Goal: Transaction & Acquisition: Purchase product/service

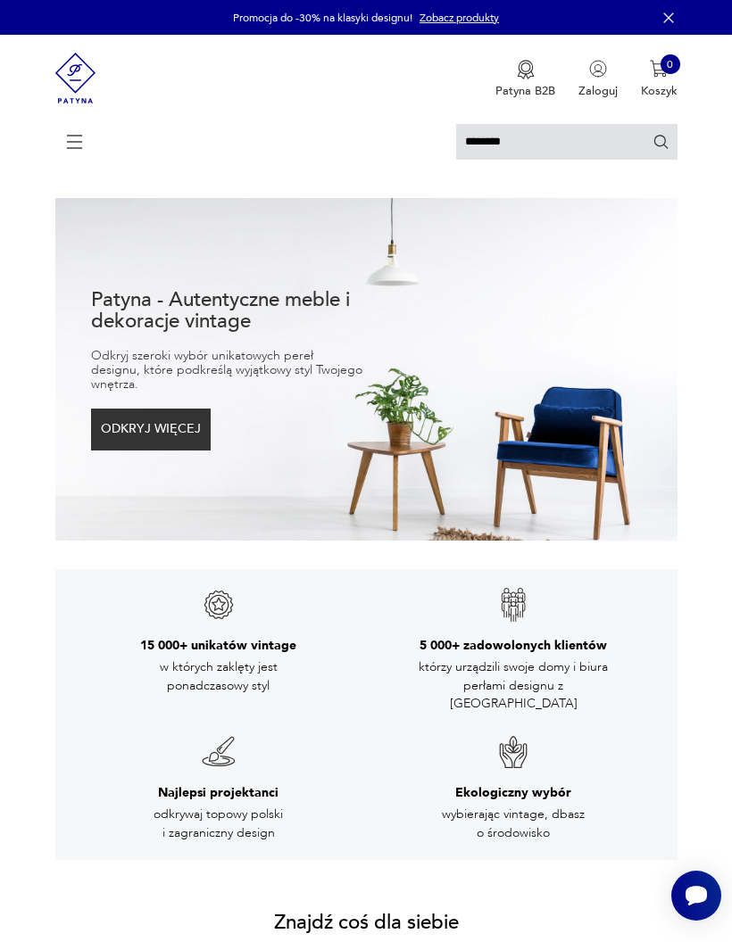
type input "********"
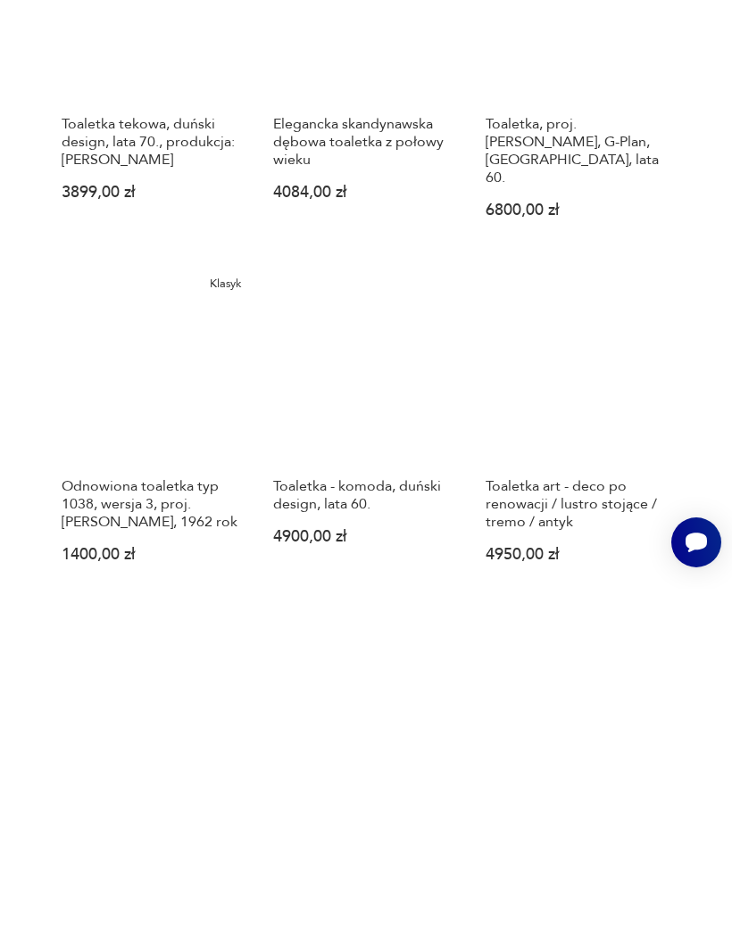
scroll to position [1169, 0]
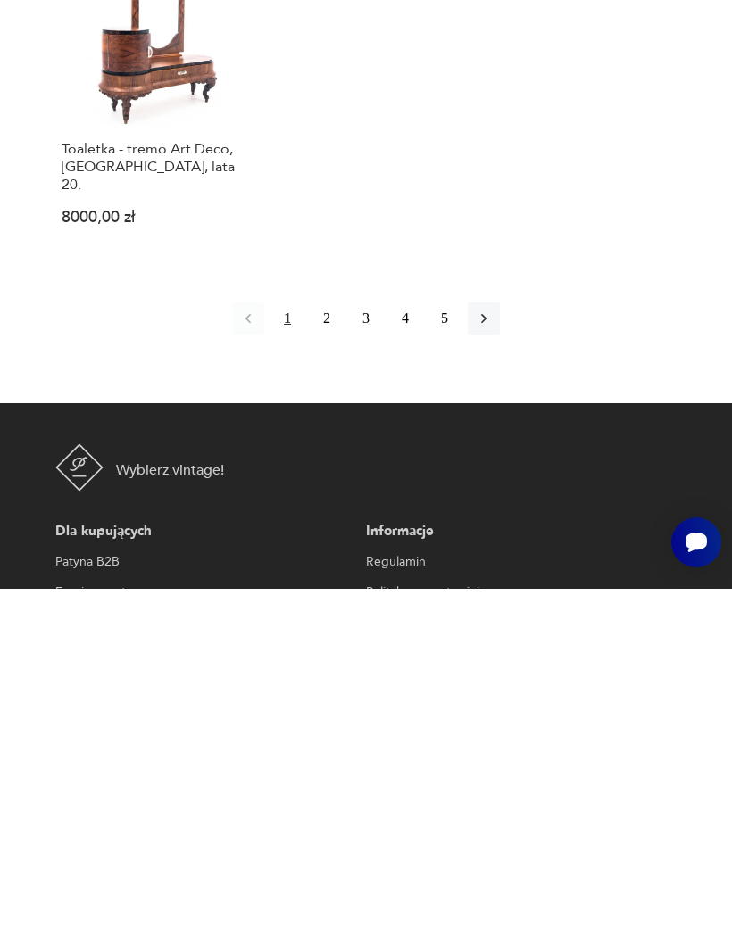
click at [493, 663] on icon "button" at bounding box center [484, 672] width 18 height 18
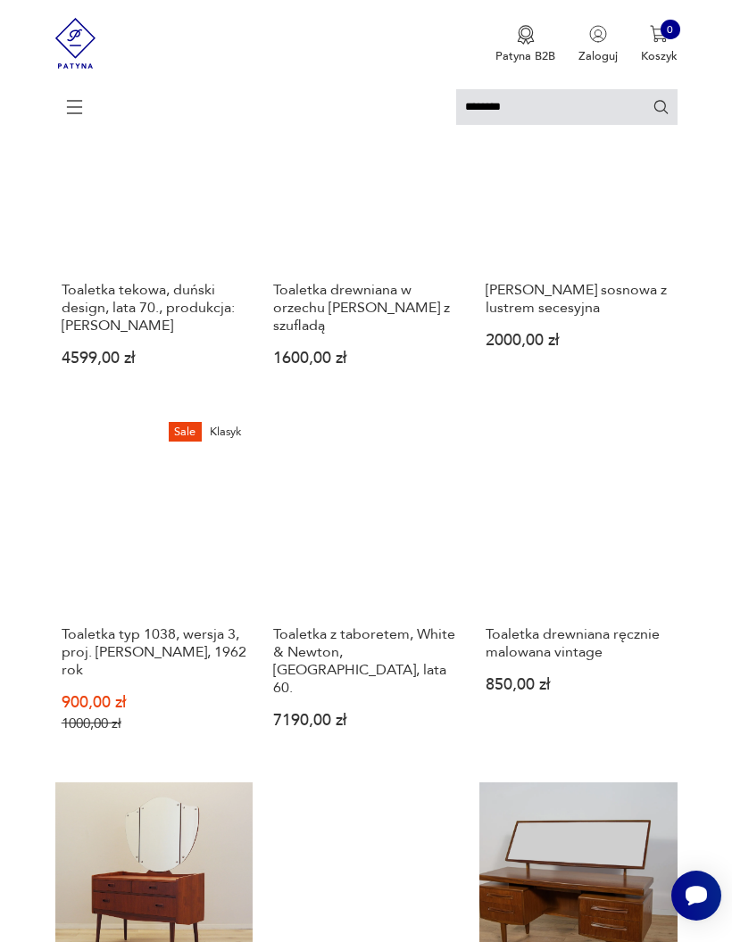
scroll to position [5, 0]
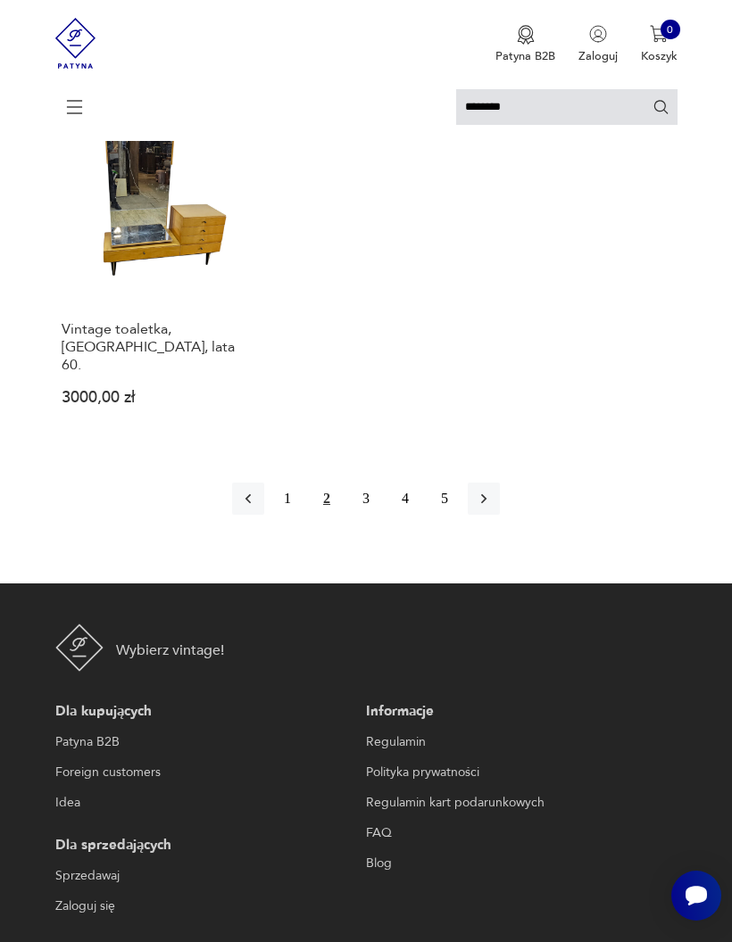
click at [368, 515] on button "3" at bounding box center [366, 499] width 32 height 32
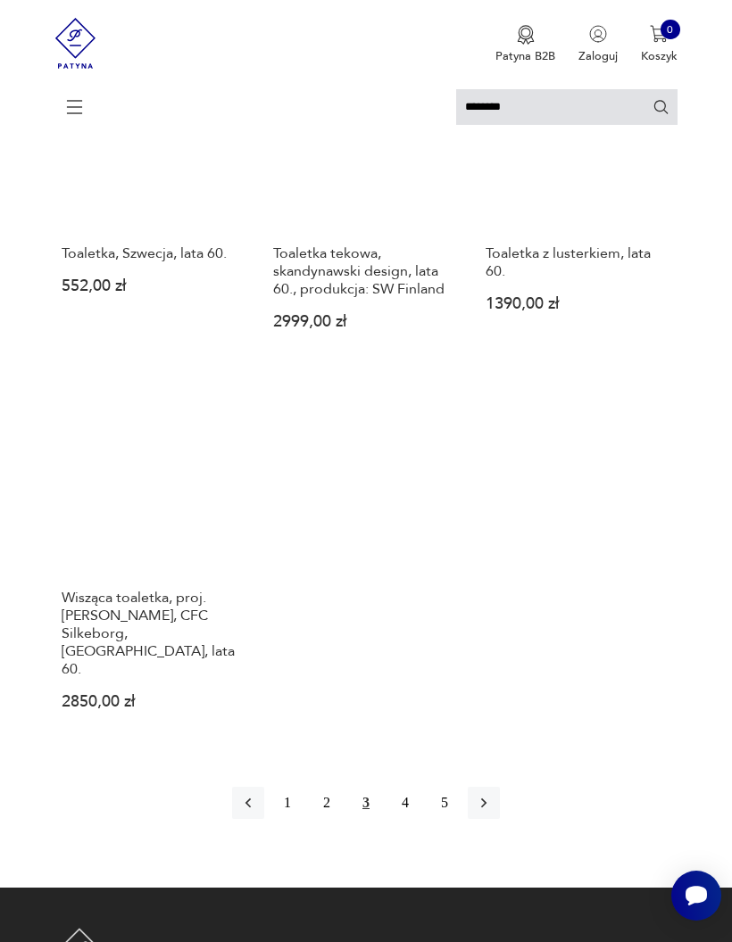
scroll to position [1742, 0]
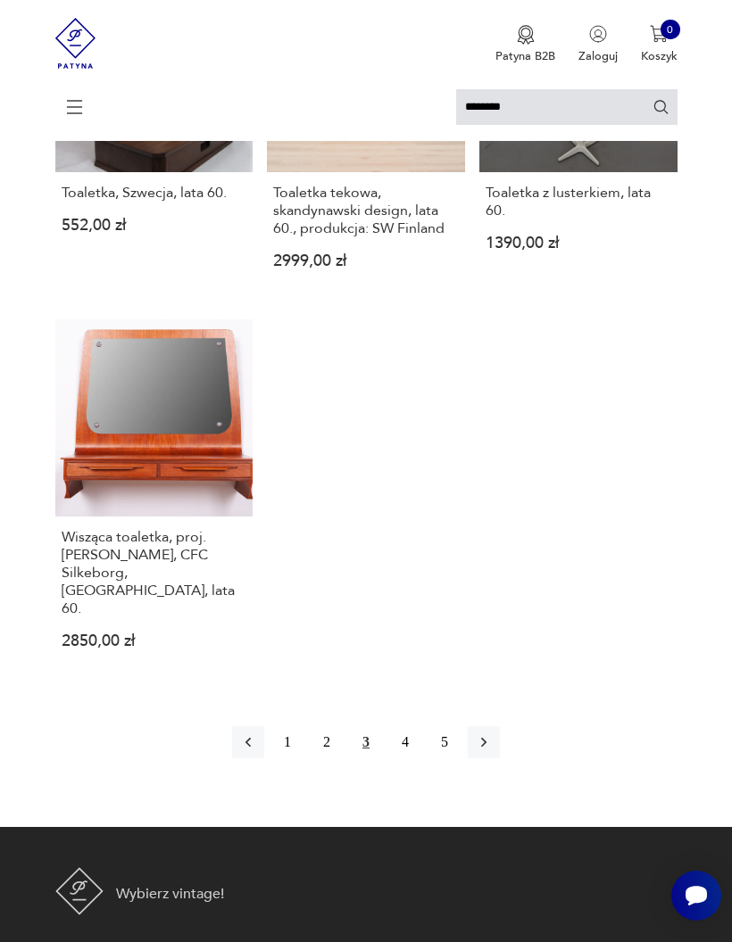
click at [493, 751] on icon "button" at bounding box center [484, 743] width 18 height 18
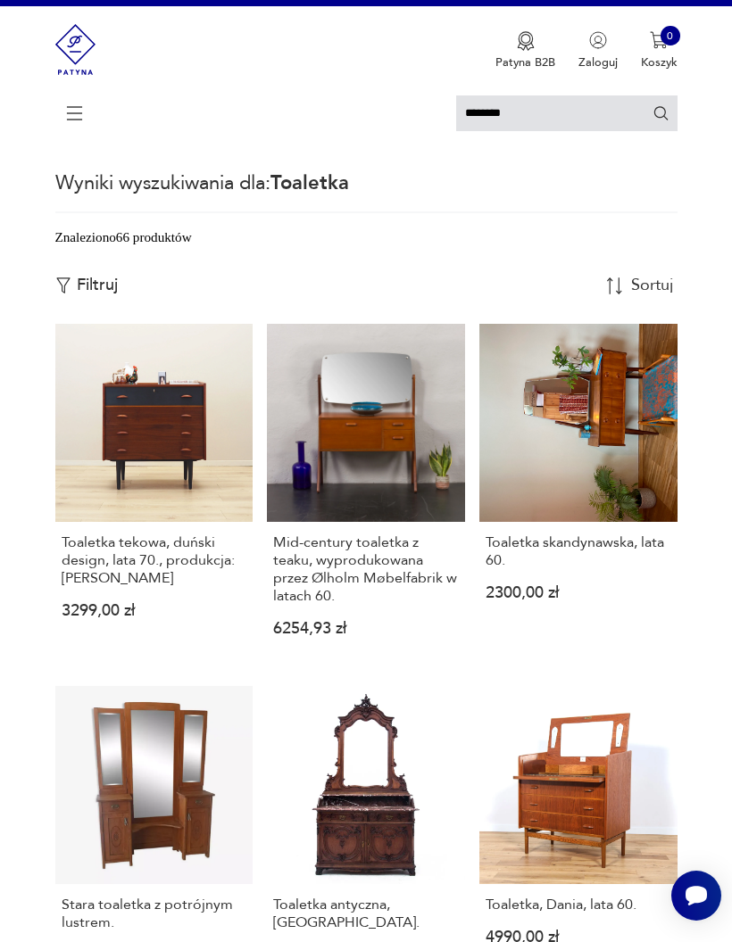
click at [618, 462] on link "Toaletka skandynawska, lata 60. 2300,00 zł" at bounding box center [578, 493] width 198 height 339
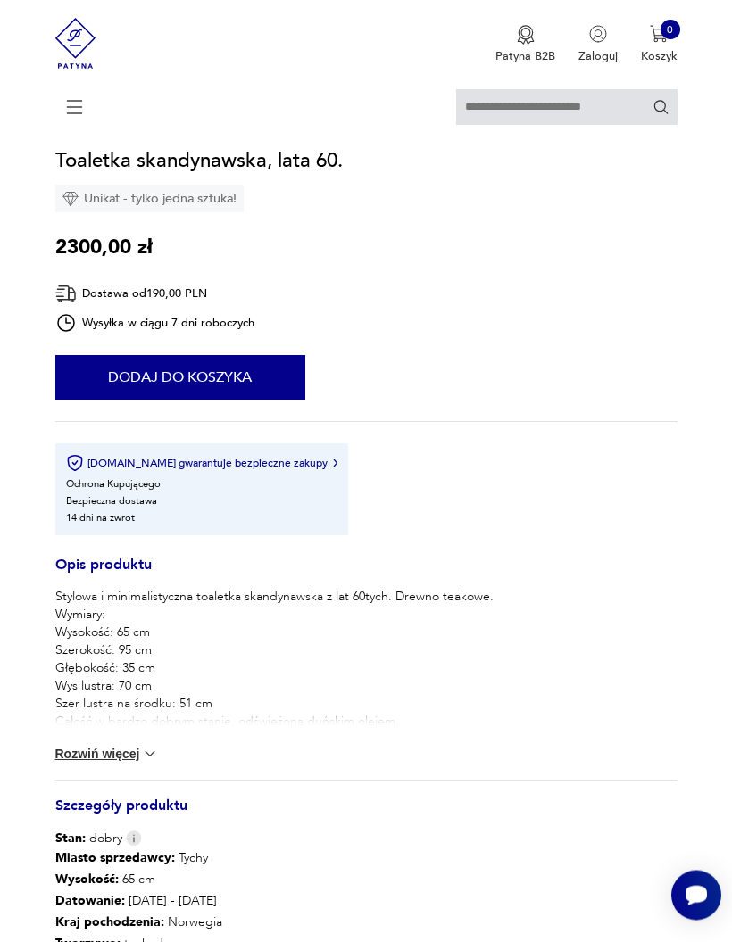
scroll to position [715, 0]
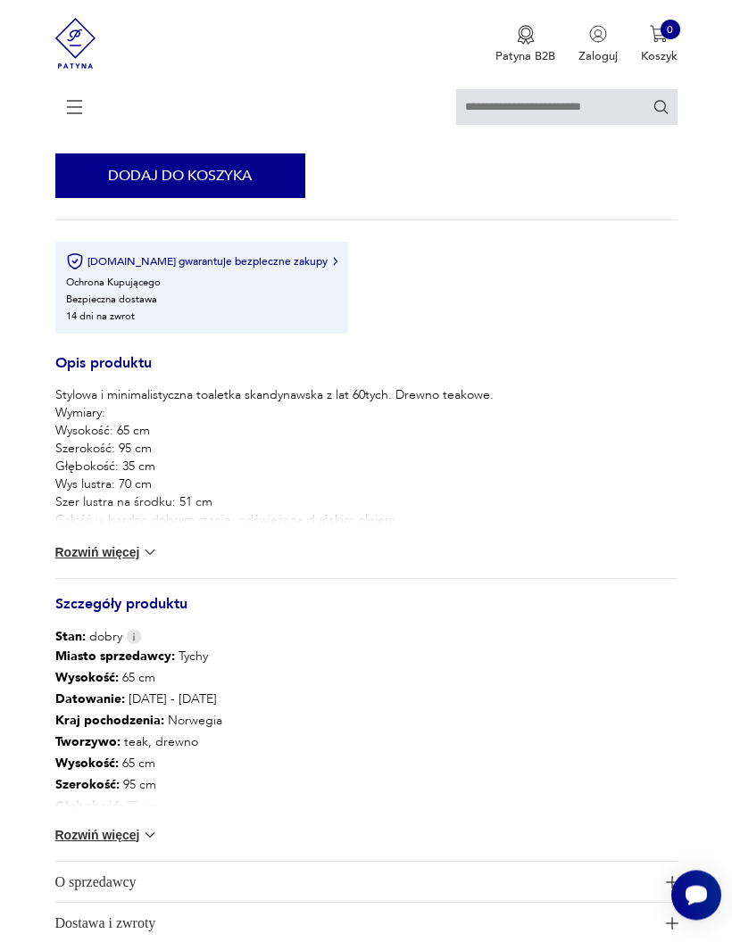
click at [137, 562] on button "Rozwiń więcej" at bounding box center [107, 553] width 104 height 18
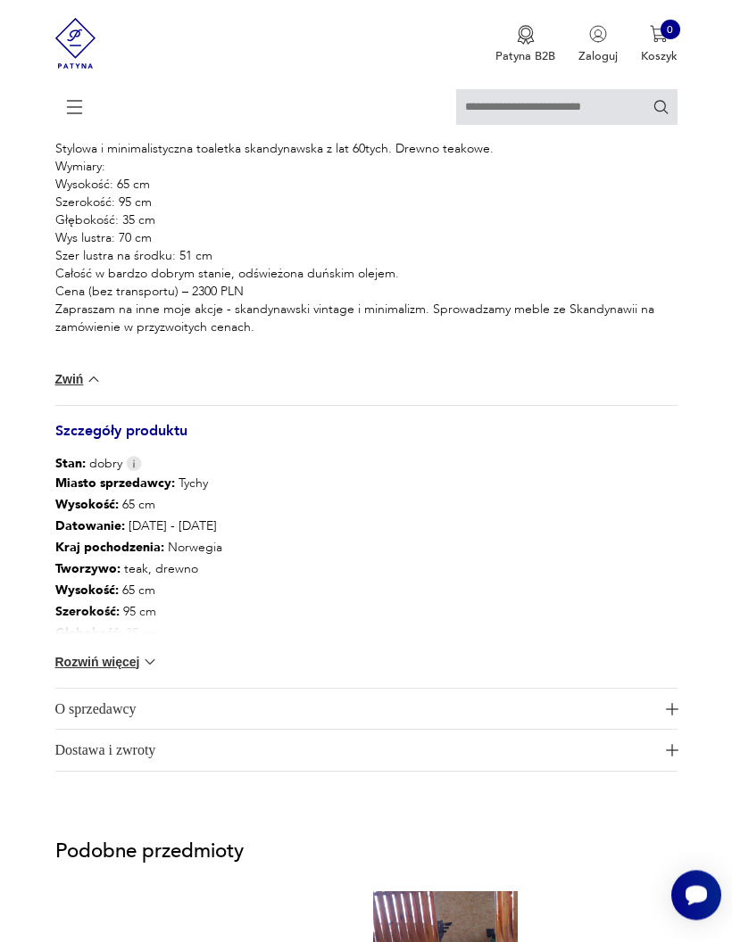
scroll to position [1166, 0]
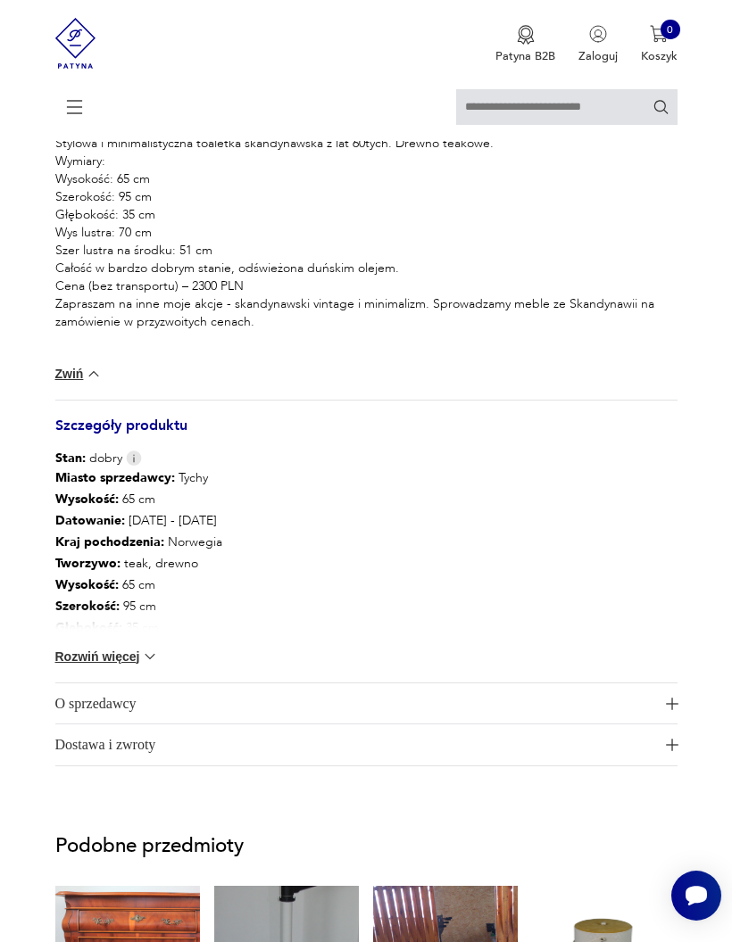
click at [143, 666] on img at bounding box center [150, 657] width 18 height 18
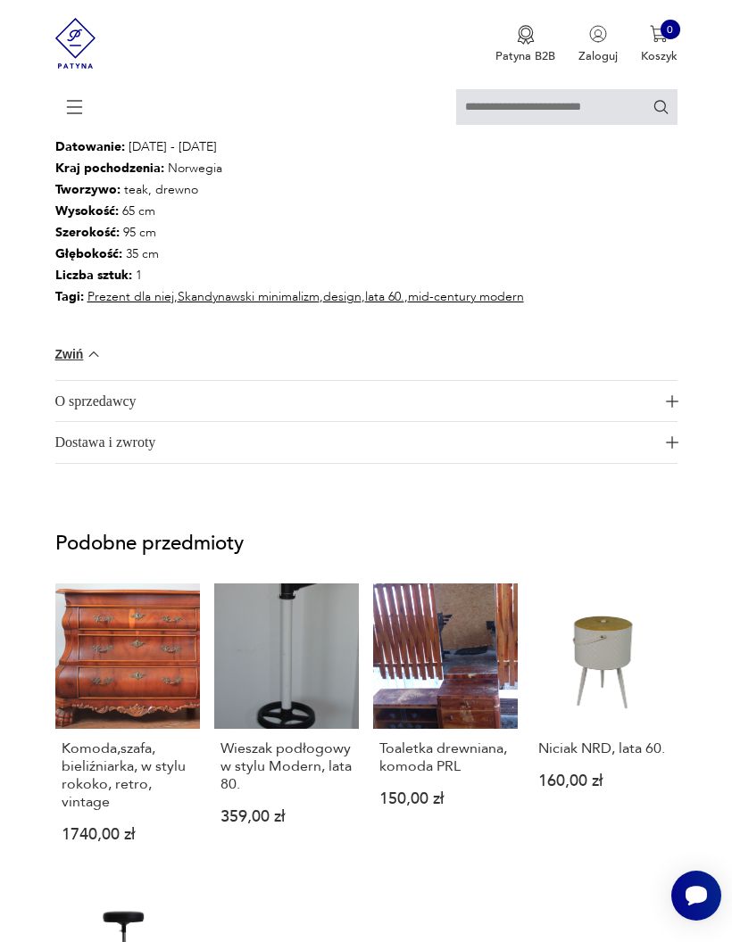
scroll to position [1543, 0]
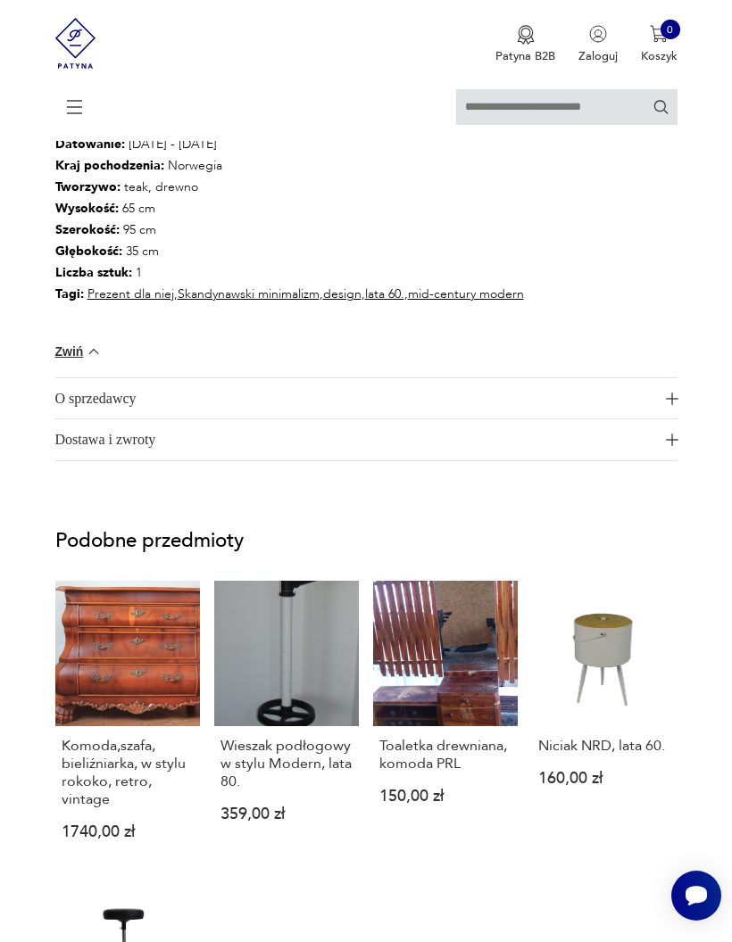
click at [542, 419] on span "O sprzedawcy" at bounding box center [356, 398] width 602 height 41
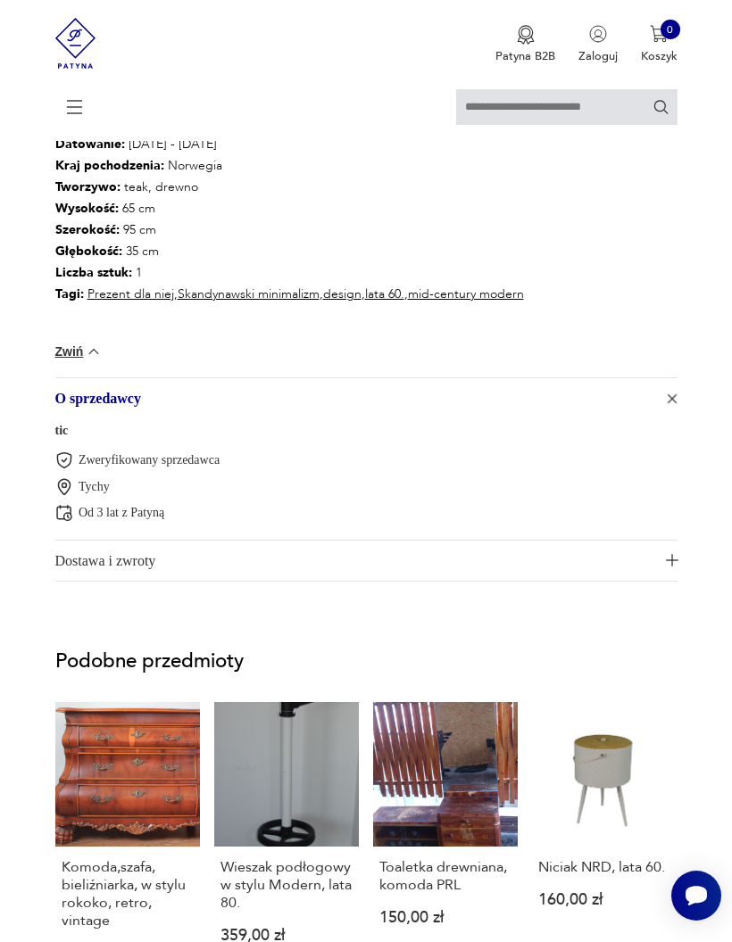
click at [518, 419] on span "O sprzedawcy" at bounding box center [356, 398] width 602 height 41
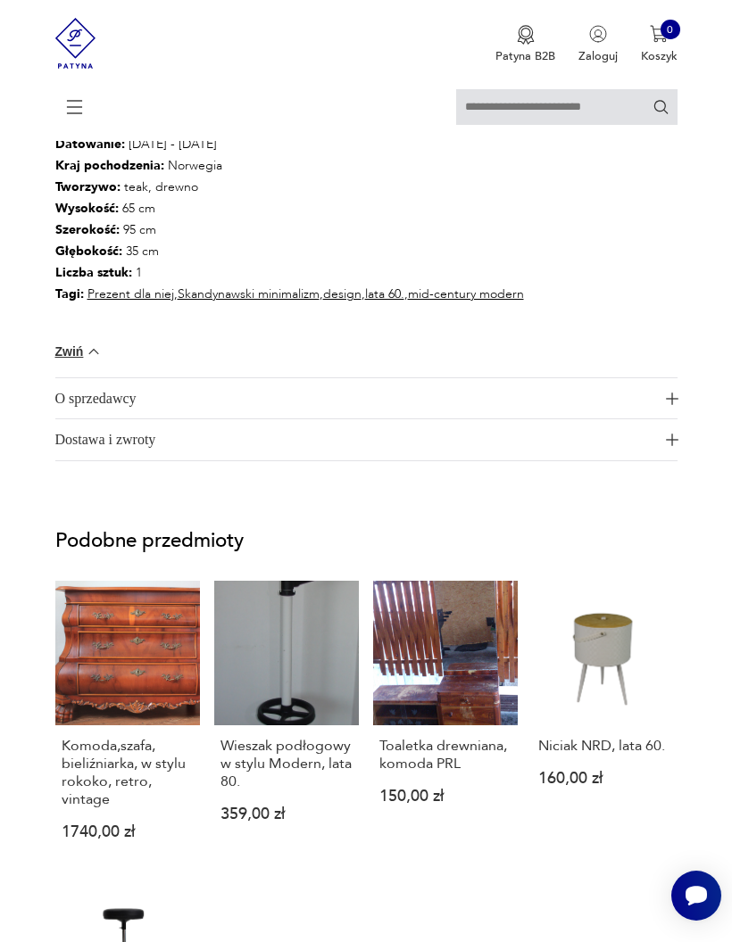
click at [489, 460] on span "Dostawa i zwroty" at bounding box center [356, 439] width 602 height 41
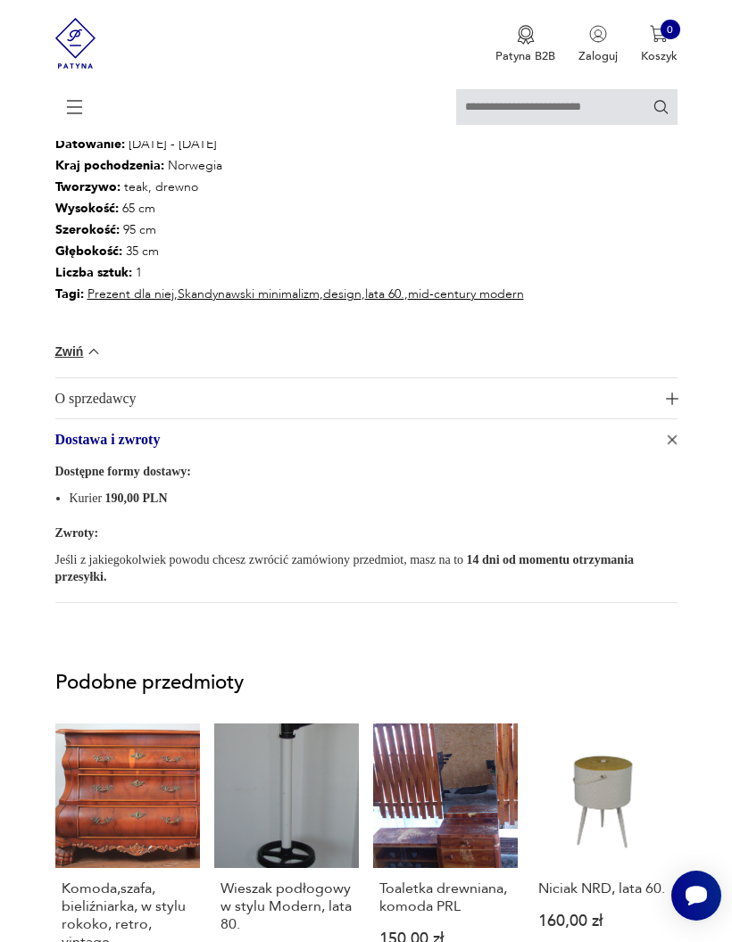
click at [500, 460] on span "Dostawa i zwroty" at bounding box center [356, 439] width 602 height 41
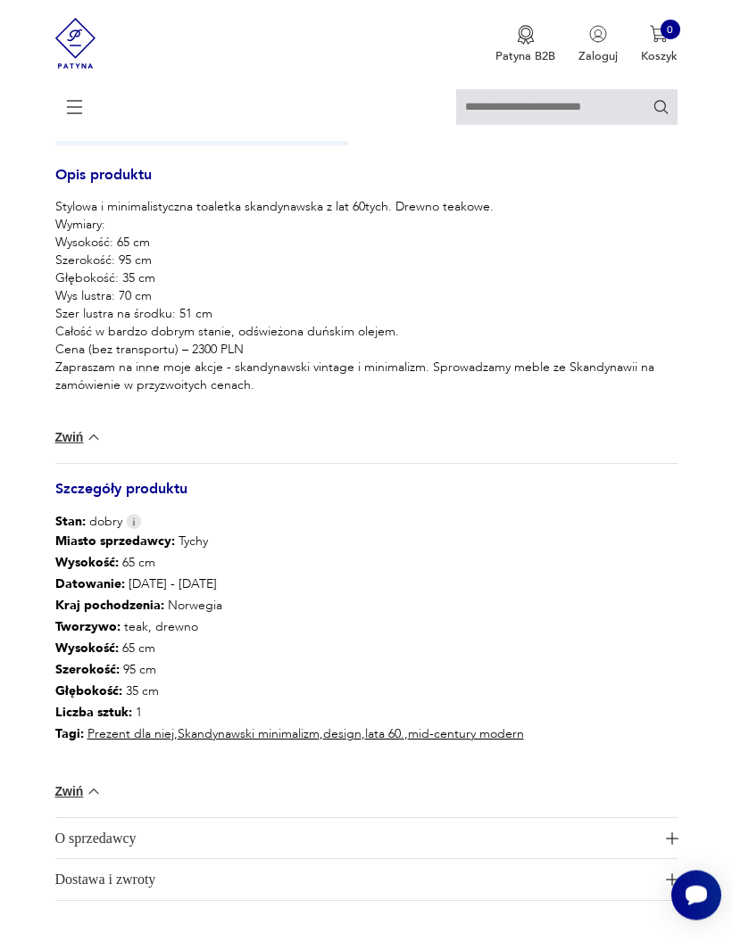
scroll to position [1057, 0]
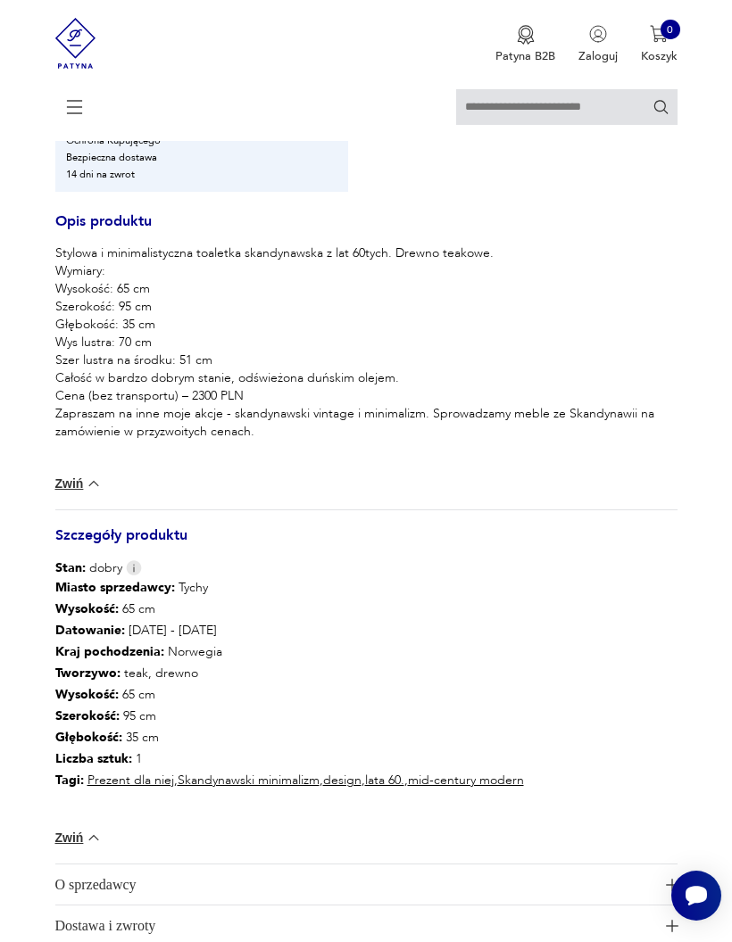
click at [133, 576] on img at bounding box center [134, 567] width 16 height 15
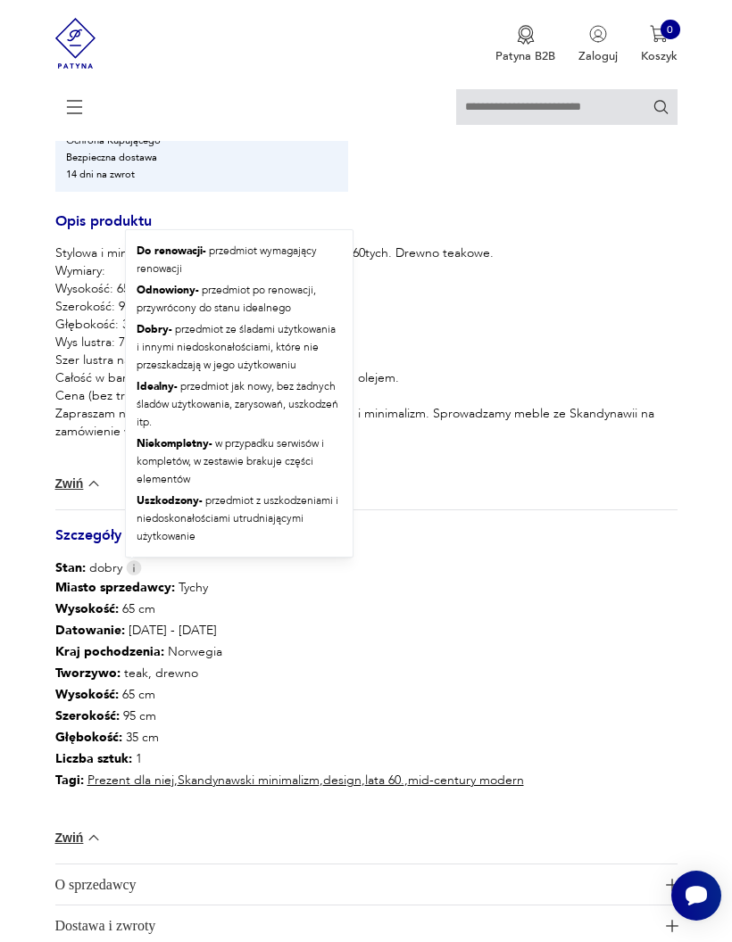
click at [548, 371] on p "Stylowa i minimalistyczna toaletka skandynawska z lat 60tych. Drewno teakowe. W…" at bounding box center [366, 343] width 622 height 196
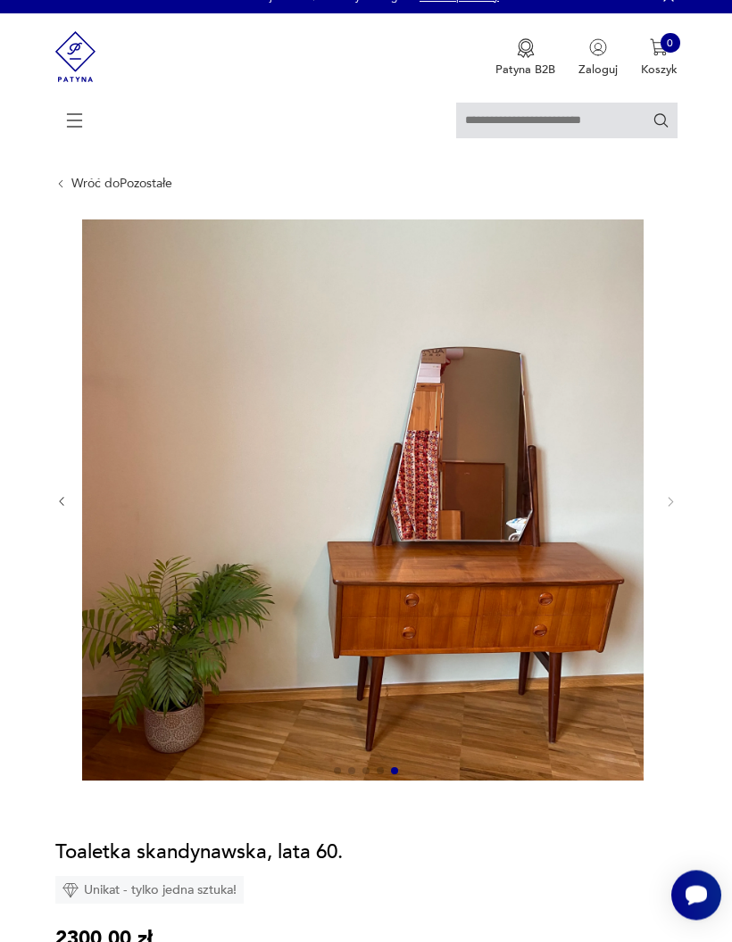
scroll to position [0, 0]
